Goal: Task Accomplishment & Management: Use online tool/utility

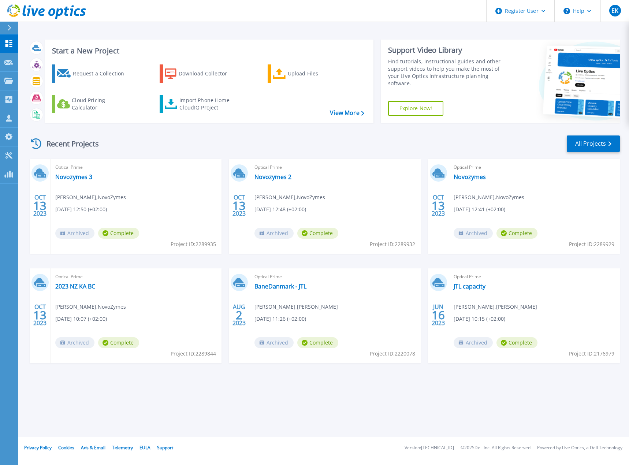
click at [8, 18] on icon at bounding box center [46, 11] width 79 height 15
click at [12, 29] on div at bounding box center [13, 28] width 12 height 12
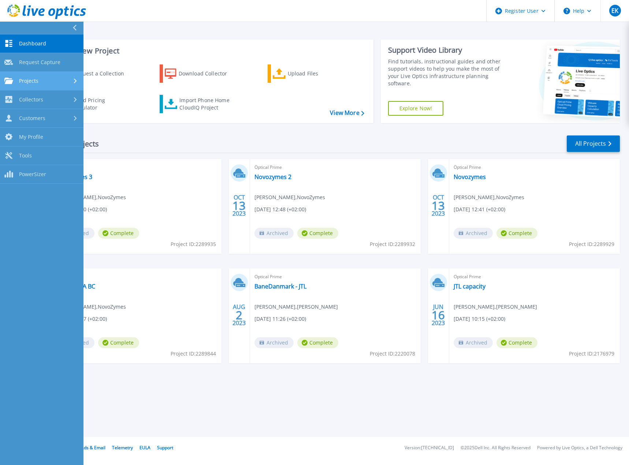
click at [44, 80] on div "Projects" at bounding box center [41, 81] width 75 height 7
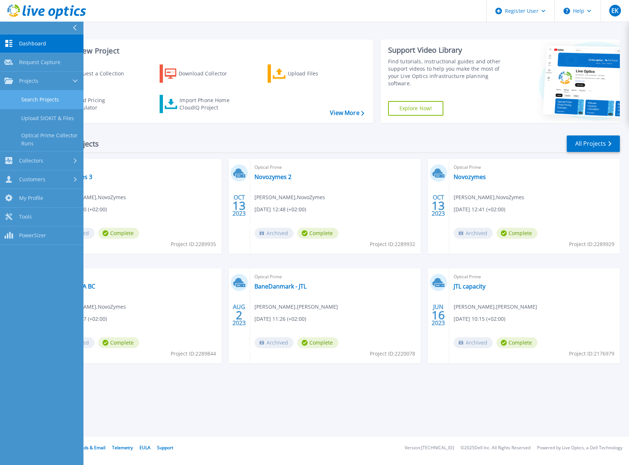
click at [47, 91] on link "Search Projects" at bounding box center [41, 99] width 83 height 19
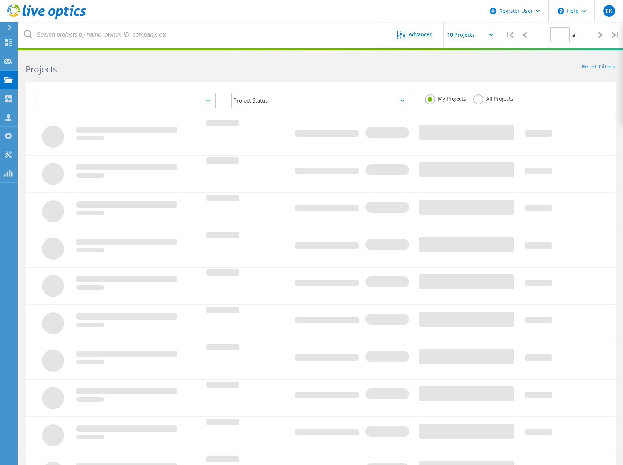
type input "1"
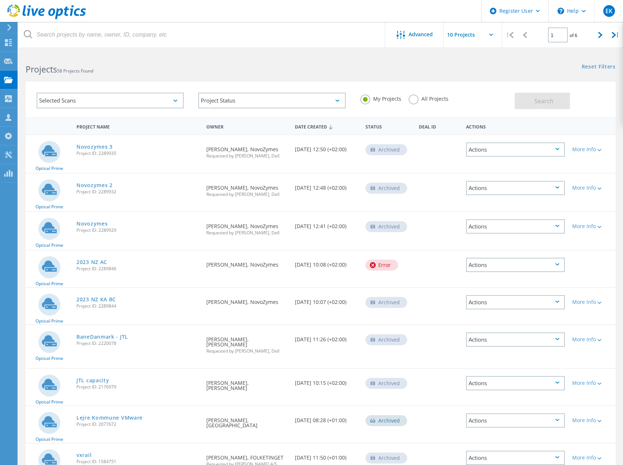
click at [139, 67] on h2 "Projects 58 Projects Found" at bounding box center [170, 69] width 288 height 12
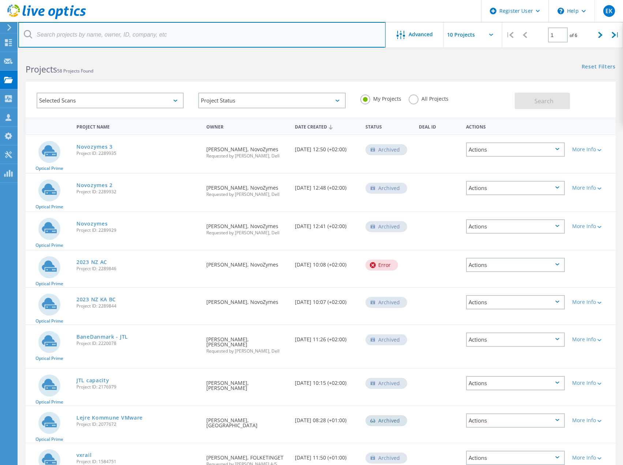
click at [143, 32] on input "text" at bounding box center [201, 35] width 367 height 26
type input "slagelse"
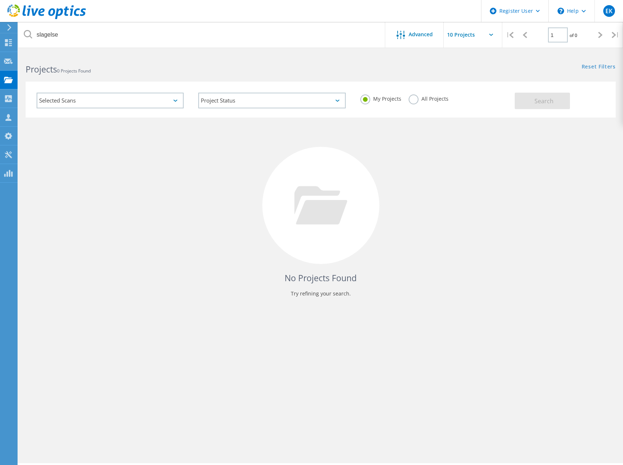
click at [413, 105] on div "My Projects All Projects" at bounding box center [434, 98] width 162 height 27
click at [413, 101] on label "All Projects" at bounding box center [429, 97] width 40 height 7
click at [0, 0] on input "All Projects" at bounding box center [0, 0] width 0 height 0
click at [539, 102] on span "Search" at bounding box center [544, 101] width 19 height 8
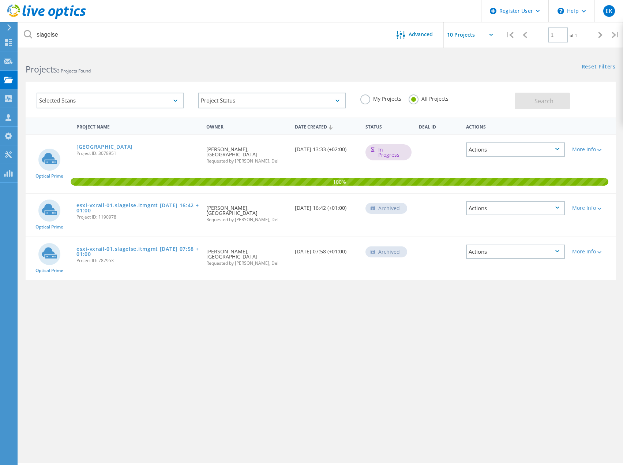
click at [379, 154] on div "In Progress" at bounding box center [389, 152] width 46 height 16
click at [119, 146] on link "[GEOGRAPHIC_DATA]" at bounding box center [104, 146] width 56 height 5
